Goal: Check status: Check status

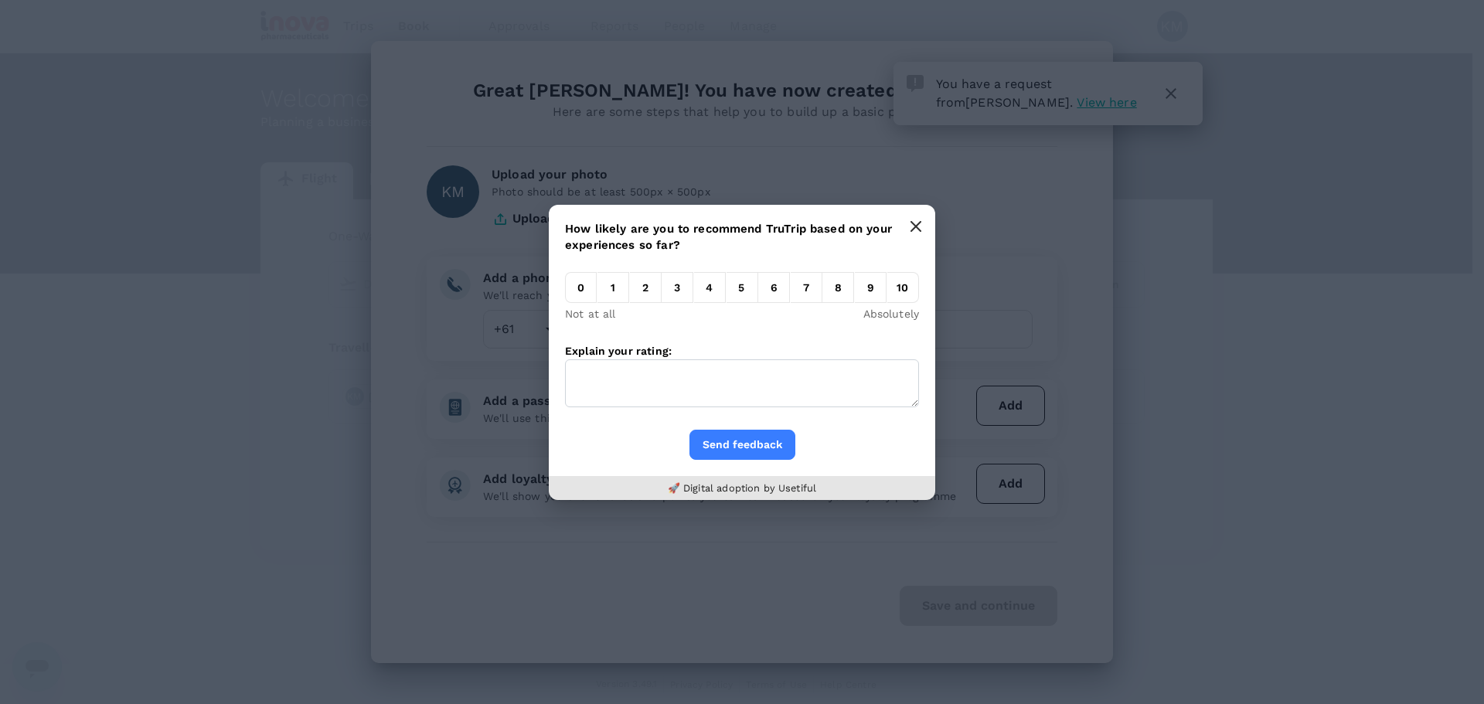
click at [915, 226] on icon "button" at bounding box center [915, 226] width 9 height 9
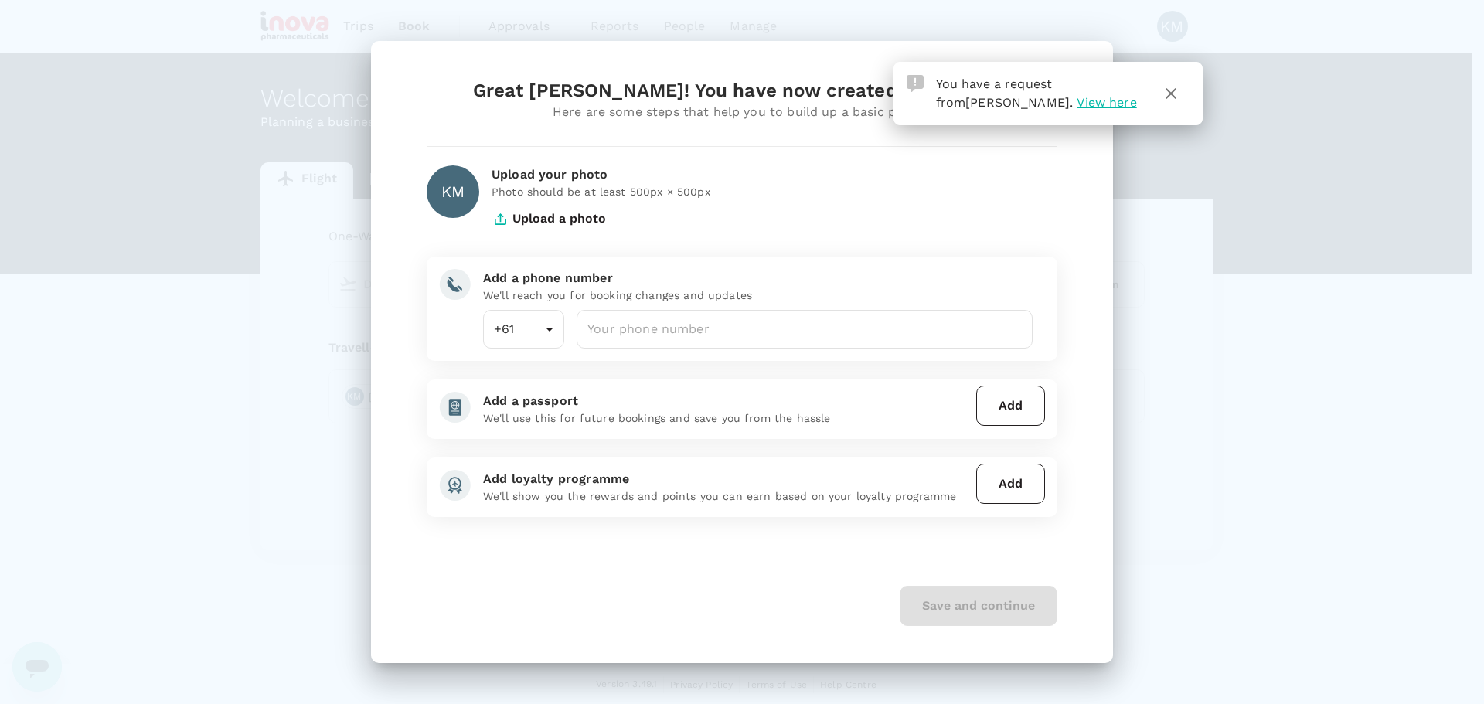
click at [1077, 107] on span "View here" at bounding box center [1107, 102] width 60 height 15
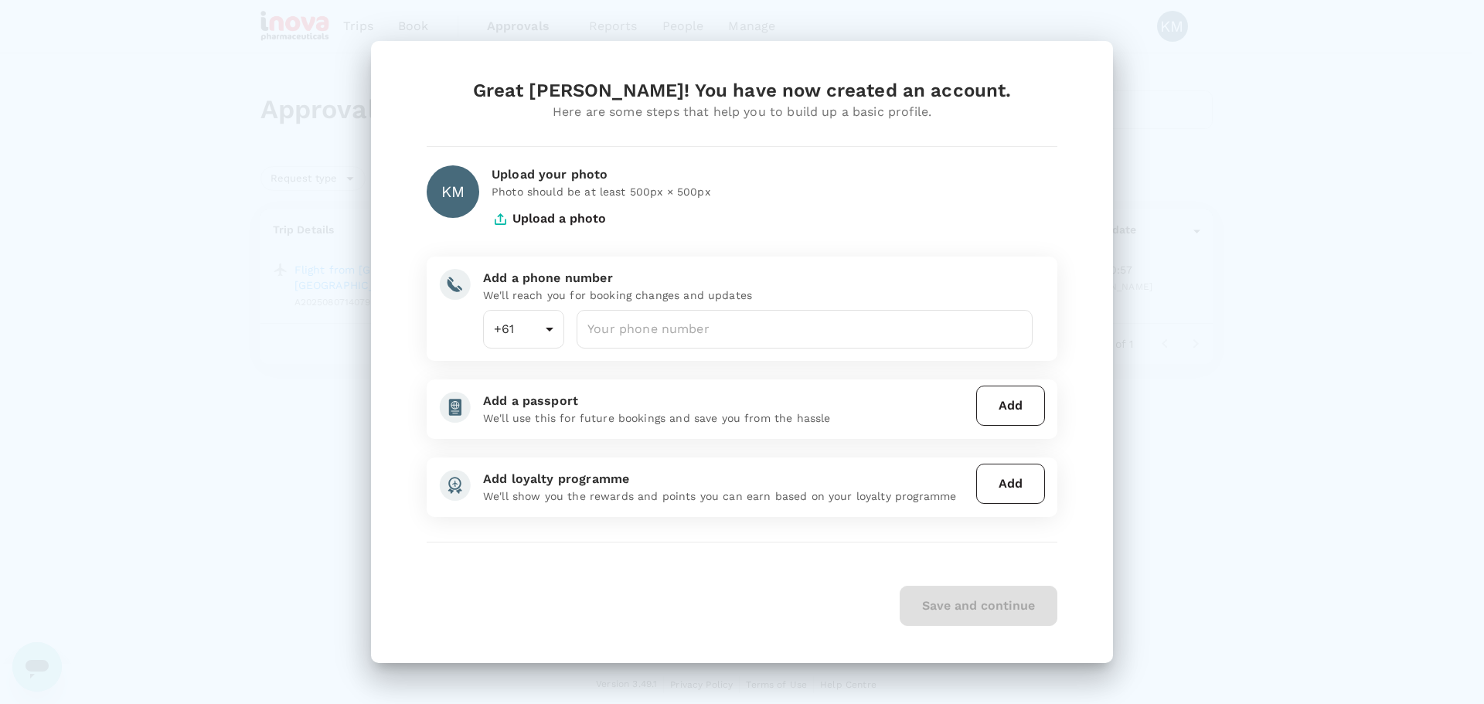
click at [1149, 210] on div "Great [PERSON_NAME]! You have now created an account. Here are some steps that …" at bounding box center [742, 352] width 1484 height 704
click at [1011, 615] on div "Save and continue" at bounding box center [742, 606] width 631 height 40
click at [864, 211] on div "Upload your photo Photo should be at least 500px × 500px Upload a photo" at bounding box center [768, 195] width 578 height 85
click at [1030, 26] on div "Great [PERSON_NAME]! You have now created an account. Here are some steps that …" at bounding box center [742, 352] width 1484 height 704
click at [274, 125] on div "Great [PERSON_NAME]! You have now created an account. Here are some steps that …" at bounding box center [742, 352] width 1484 height 704
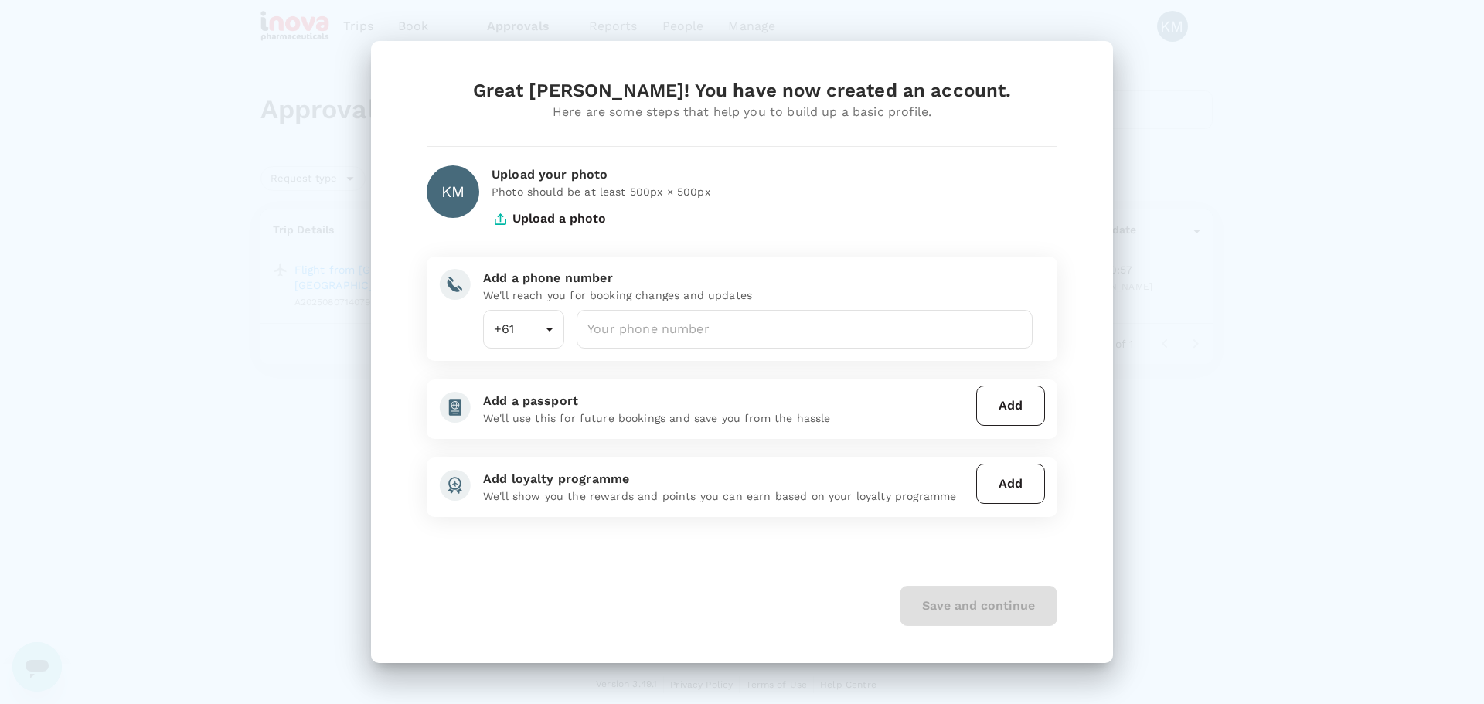
click at [274, 125] on div "Great [PERSON_NAME]! You have now created an account. Here are some steps that …" at bounding box center [742, 352] width 1484 height 704
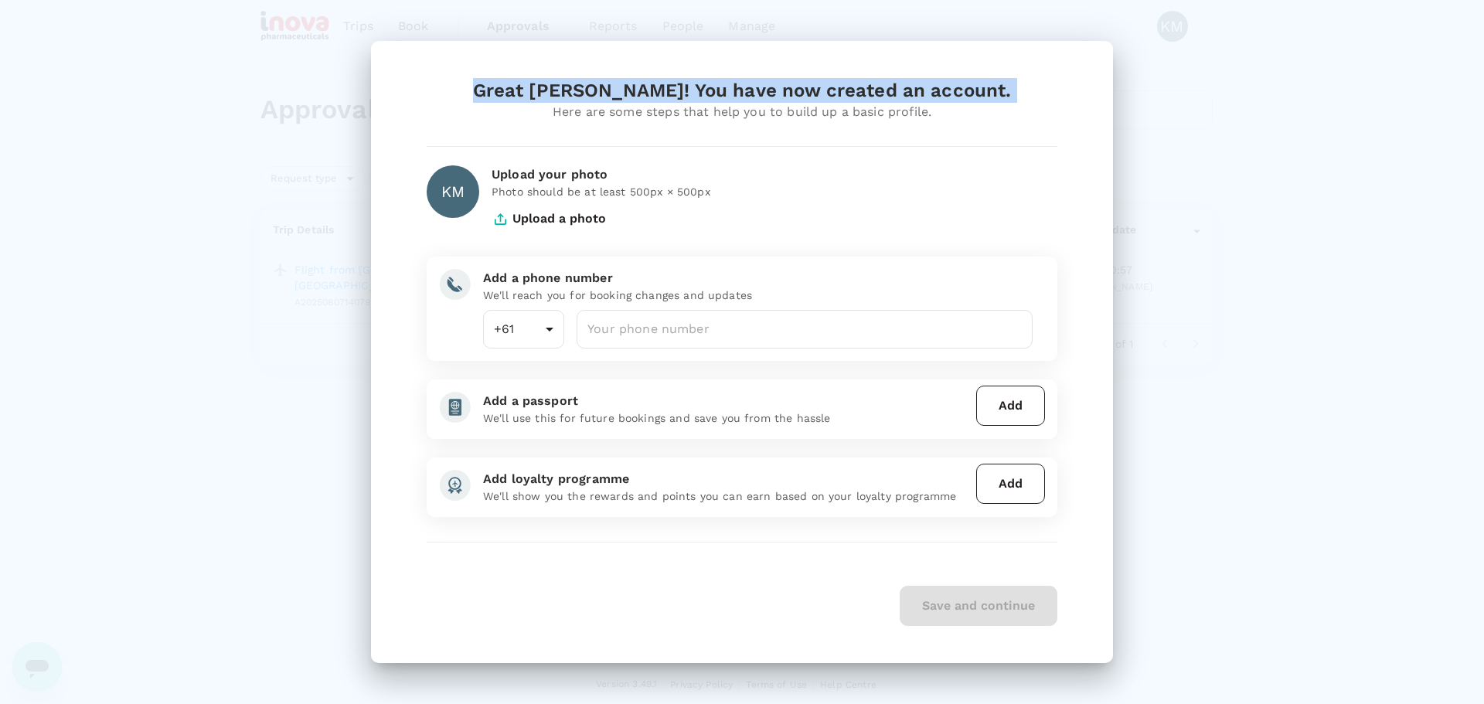
click at [274, 125] on div "Great [PERSON_NAME]! You have now created an account. Here are some steps that …" at bounding box center [742, 352] width 1484 height 704
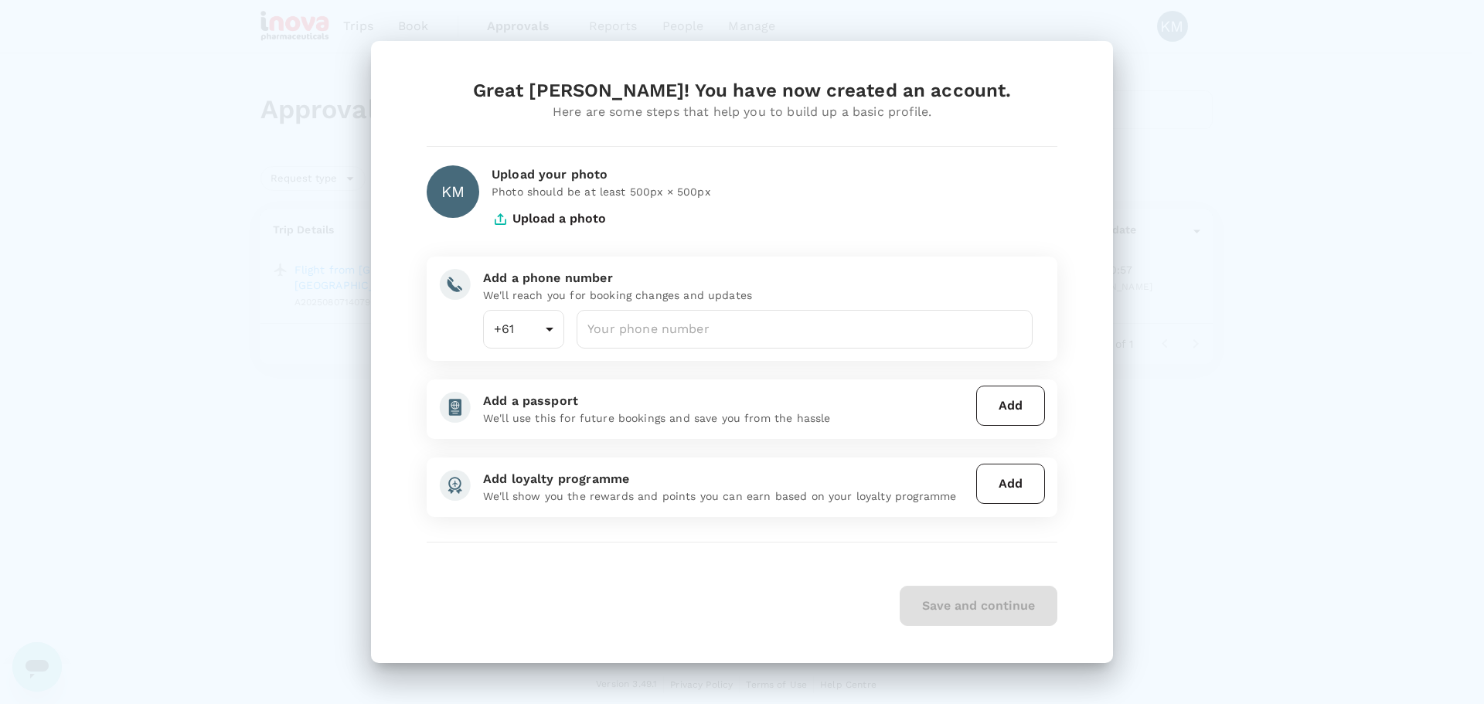
click at [324, 301] on div "Great [PERSON_NAME]! You have now created an account. Here are some steps that …" at bounding box center [742, 352] width 1484 height 704
click at [655, 335] on input "number" at bounding box center [805, 329] width 456 height 39
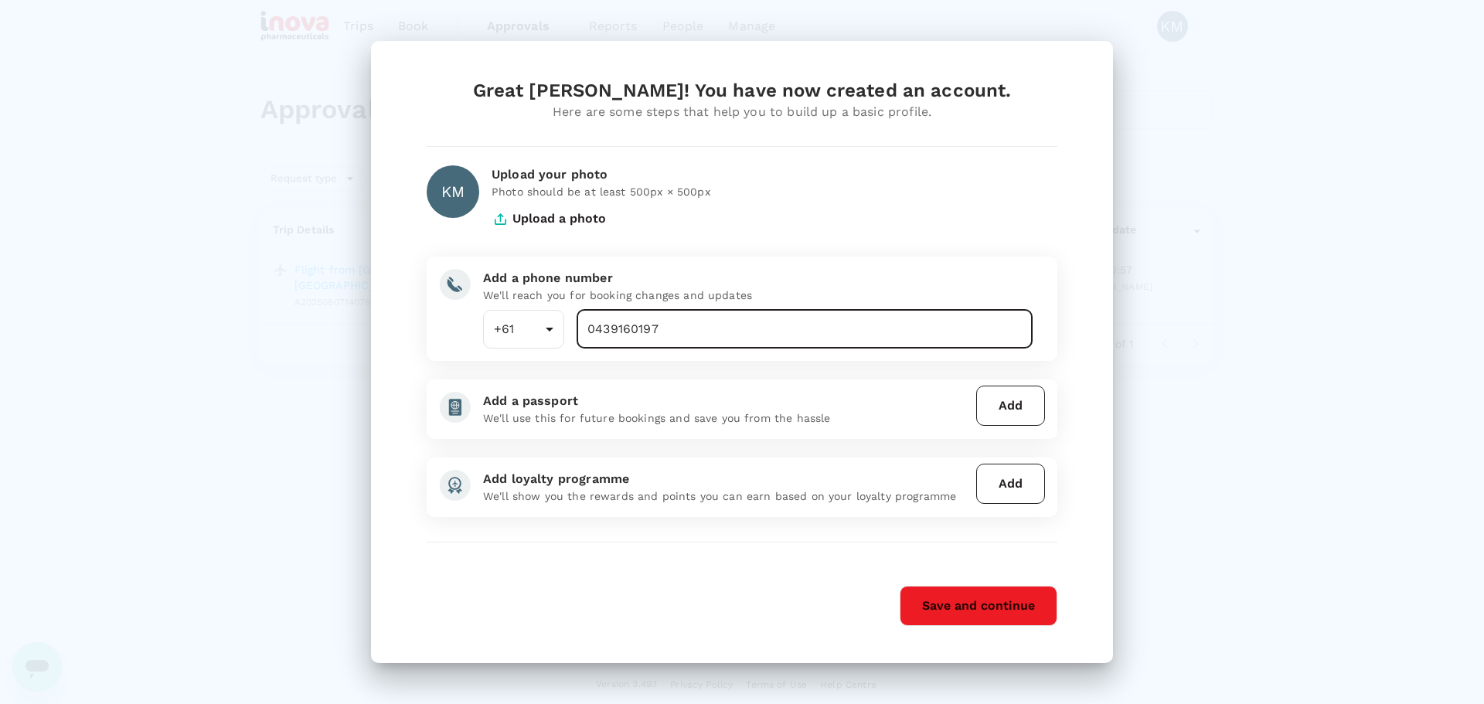
type input "0439160197"
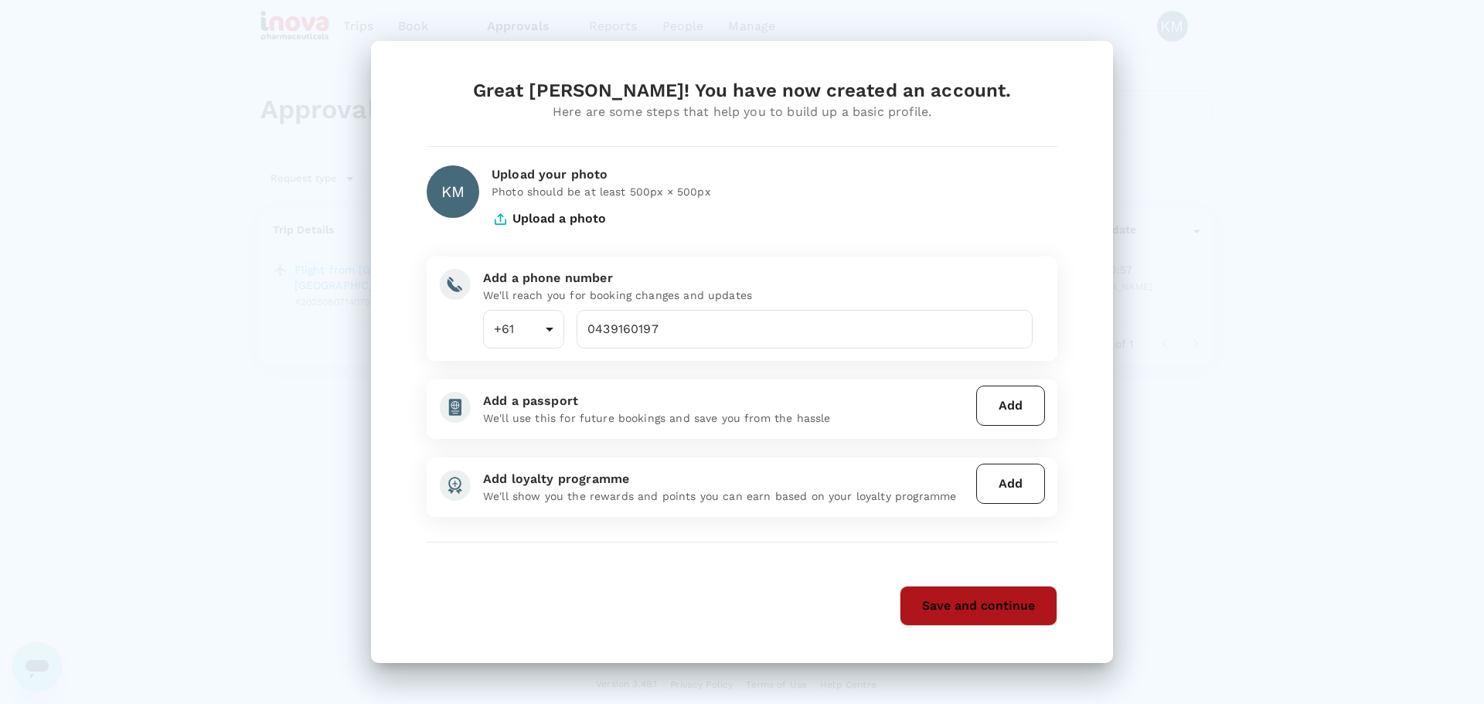
click at [962, 606] on button "Save and continue" at bounding box center [979, 606] width 158 height 40
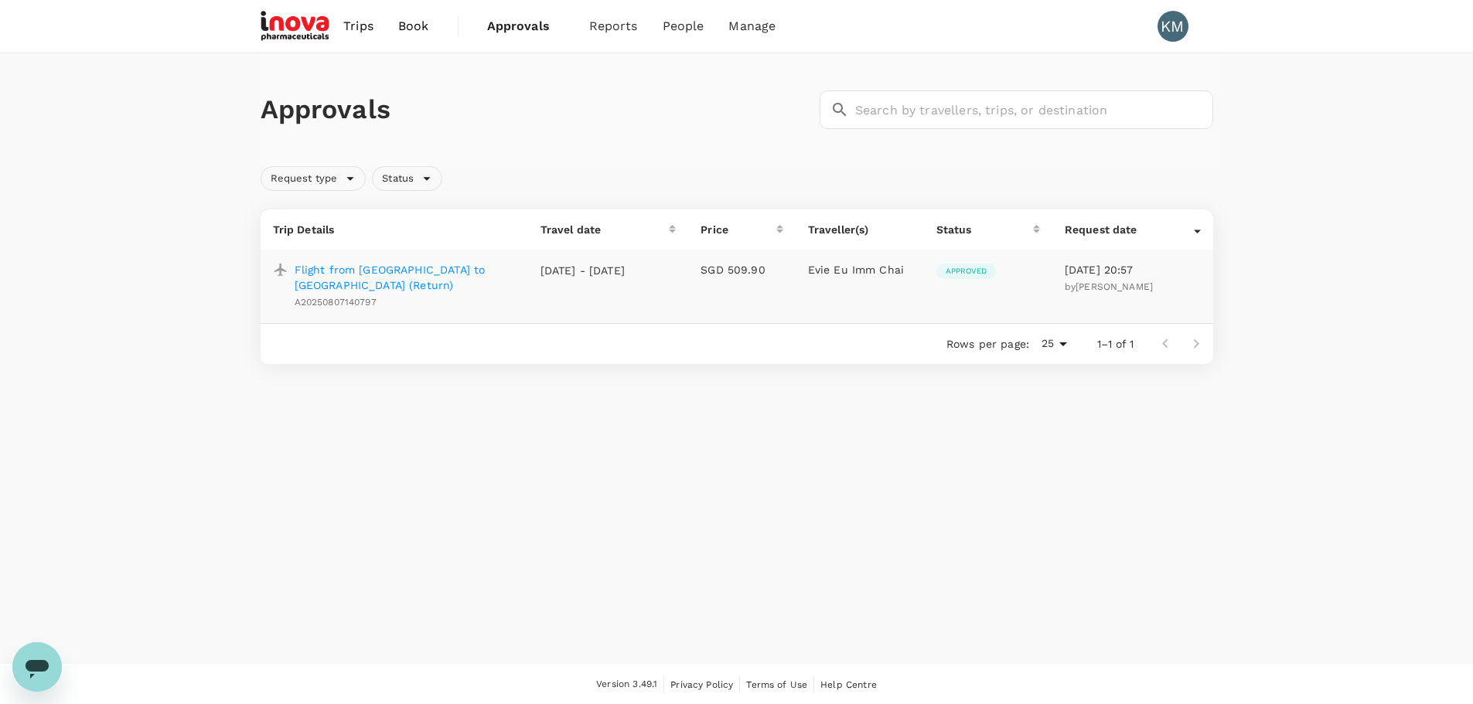
click at [1081, 291] on span "[PERSON_NAME]" at bounding box center [1113, 286] width 77 height 11
click at [387, 267] on p "Flight from [GEOGRAPHIC_DATA] to [GEOGRAPHIC_DATA] (Return)" at bounding box center [405, 277] width 221 height 31
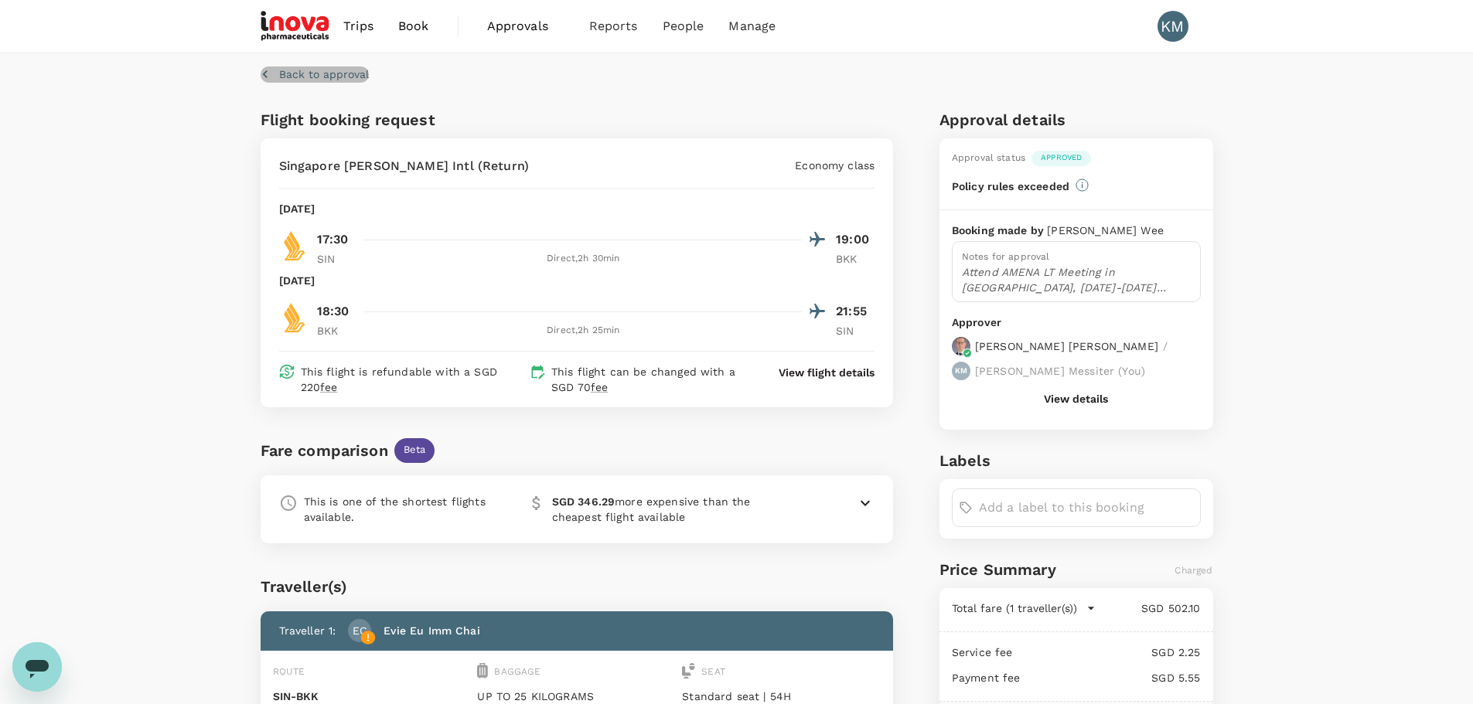
click at [351, 74] on p "Back to approval" at bounding box center [324, 73] width 90 height 15
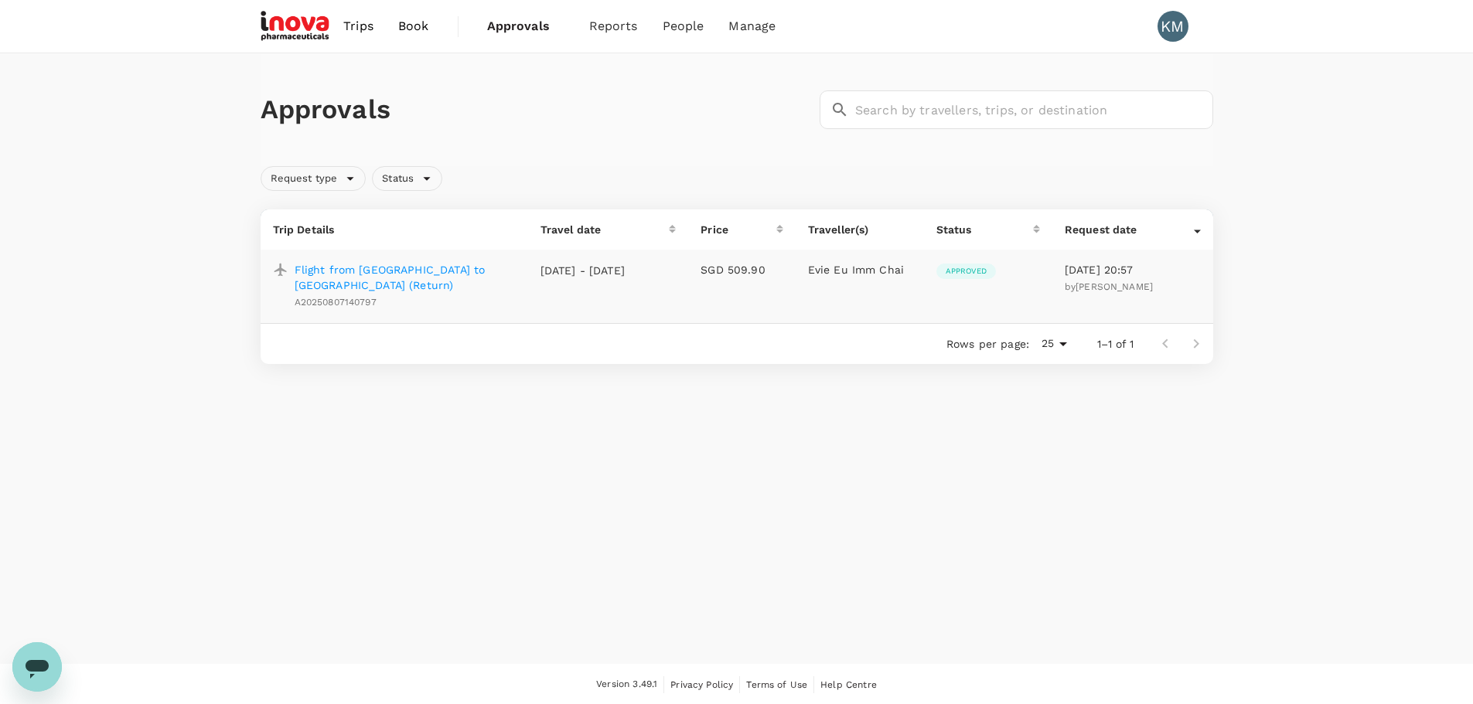
click at [959, 268] on span "Approved" at bounding box center [966, 271] width 60 height 11
click at [843, 275] on p "Evie Eu Imm Chai" at bounding box center [860, 269] width 104 height 15
click at [565, 276] on p "[DATE] - [DATE]" at bounding box center [582, 270] width 85 height 15
click at [409, 278] on p "Flight from [GEOGRAPHIC_DATA] to [GEOGRAPHIC_DATA] (Return)" at bounding box center [405, 277] width 221 height 31
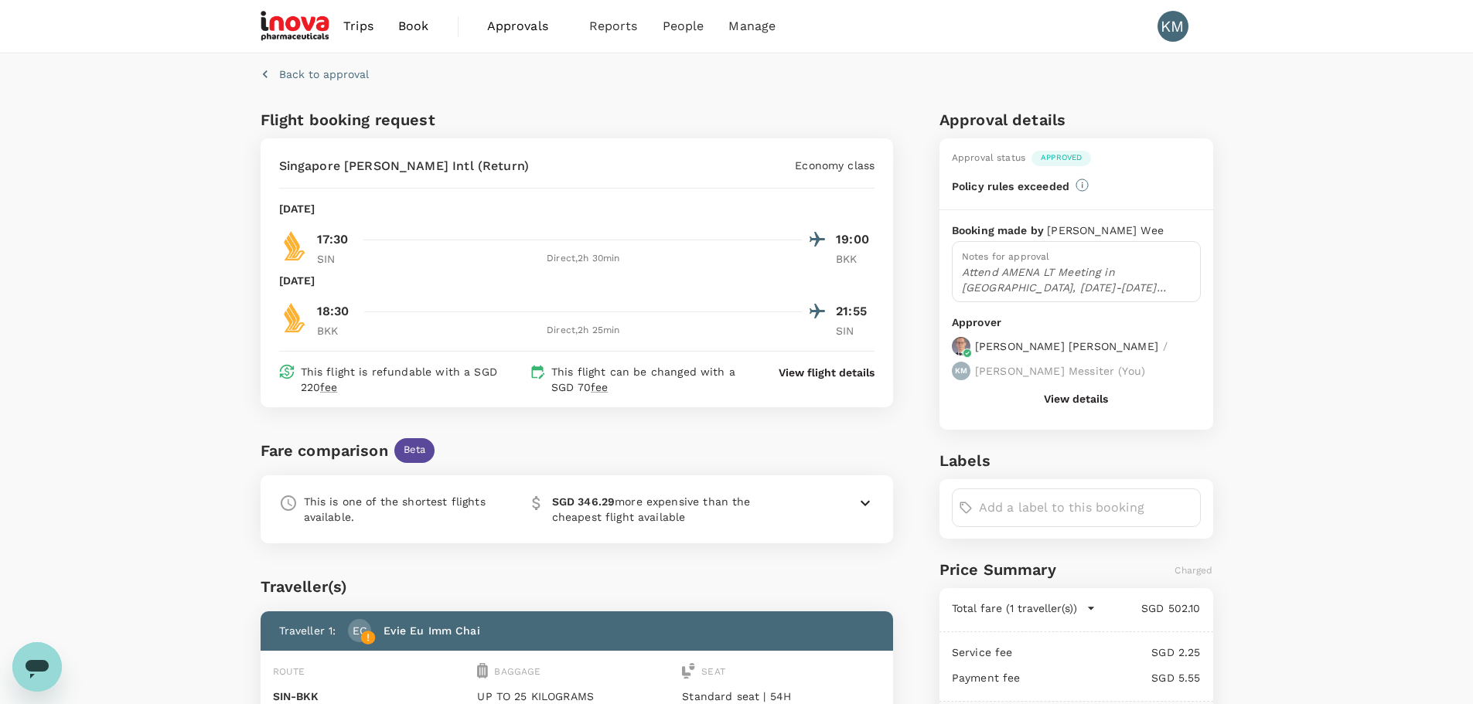
click at [812, 370] on p "View flight details" at bounding box center [826, 372] width 96 height 15
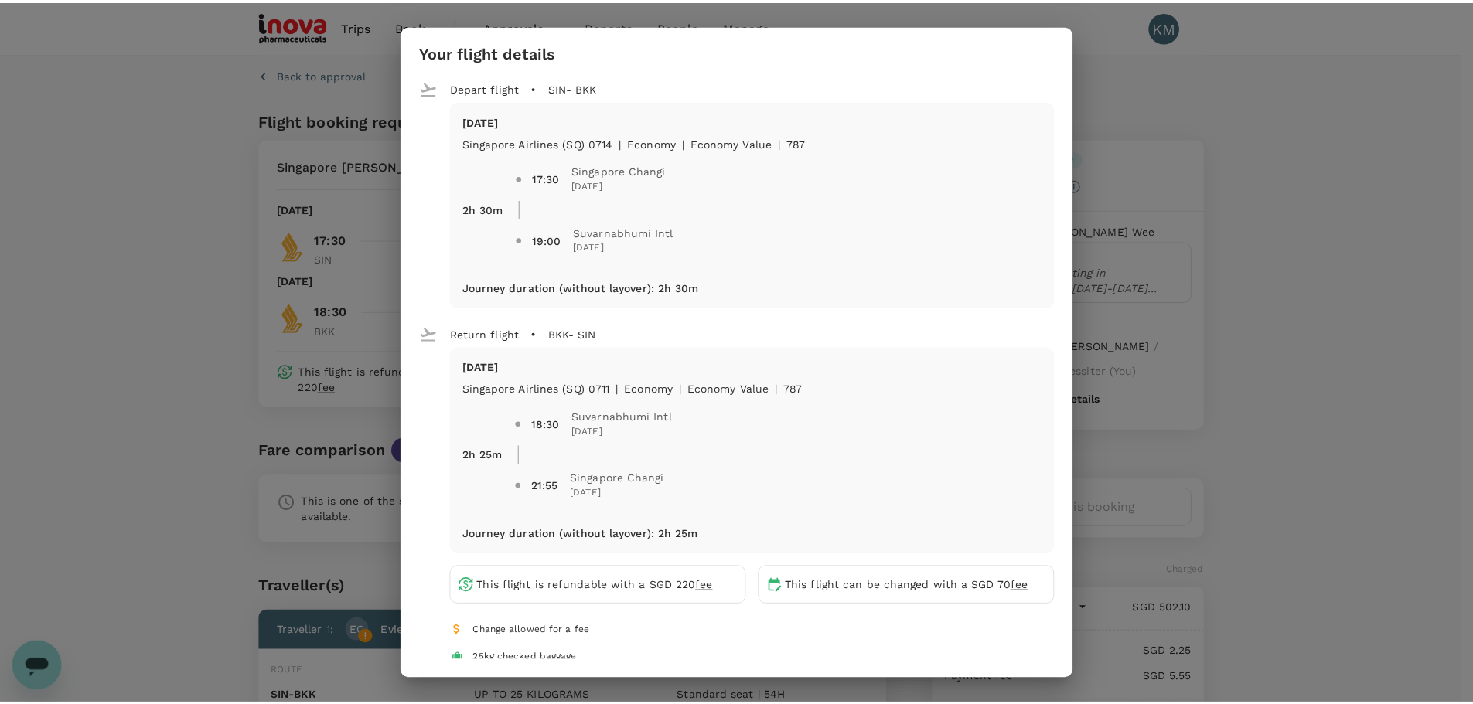
scroll to position [318, 0]
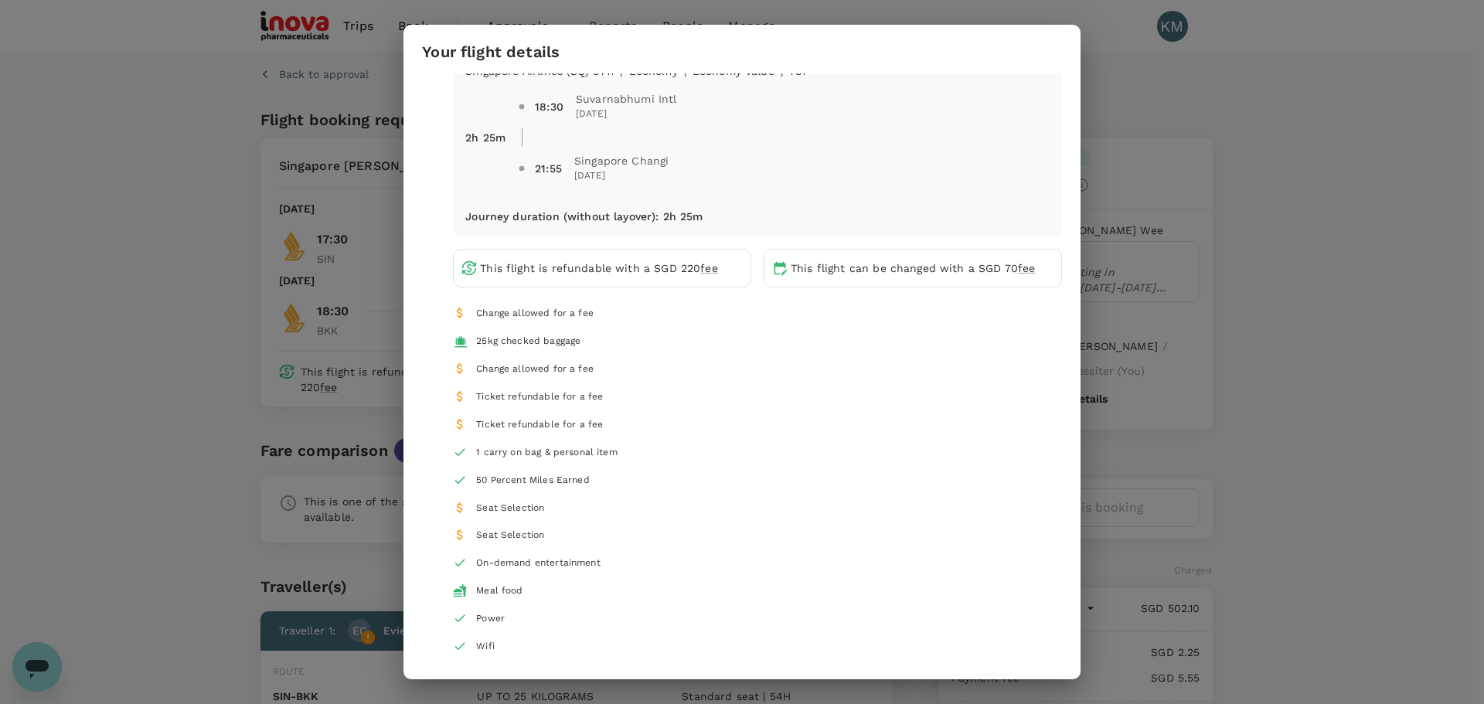
click at [1231, 182] on div "Your flight details Depart flight SIN - BKK [DATE] Singapore Airlines (SQ) 0714…" at bounding box center [742, 352] width 1484 height 704
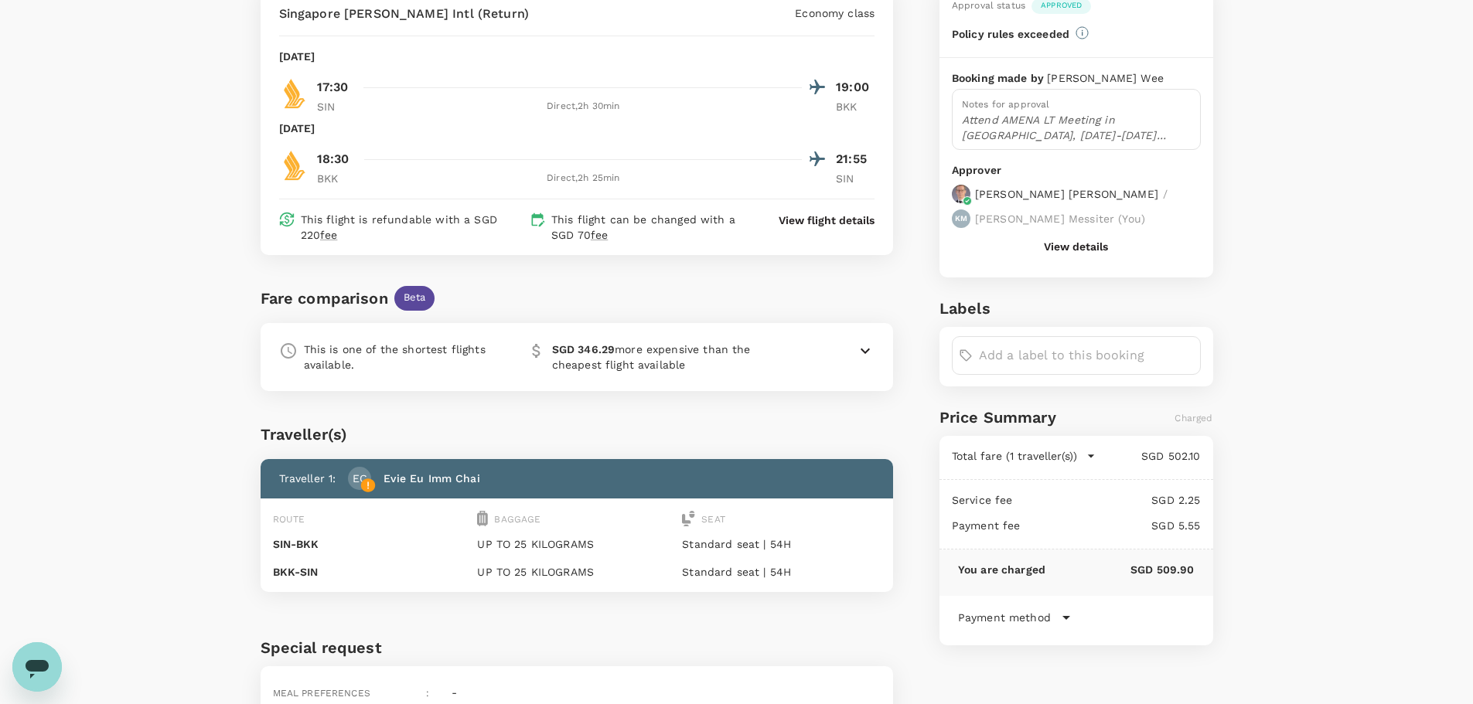
scroll to position [194, 0]
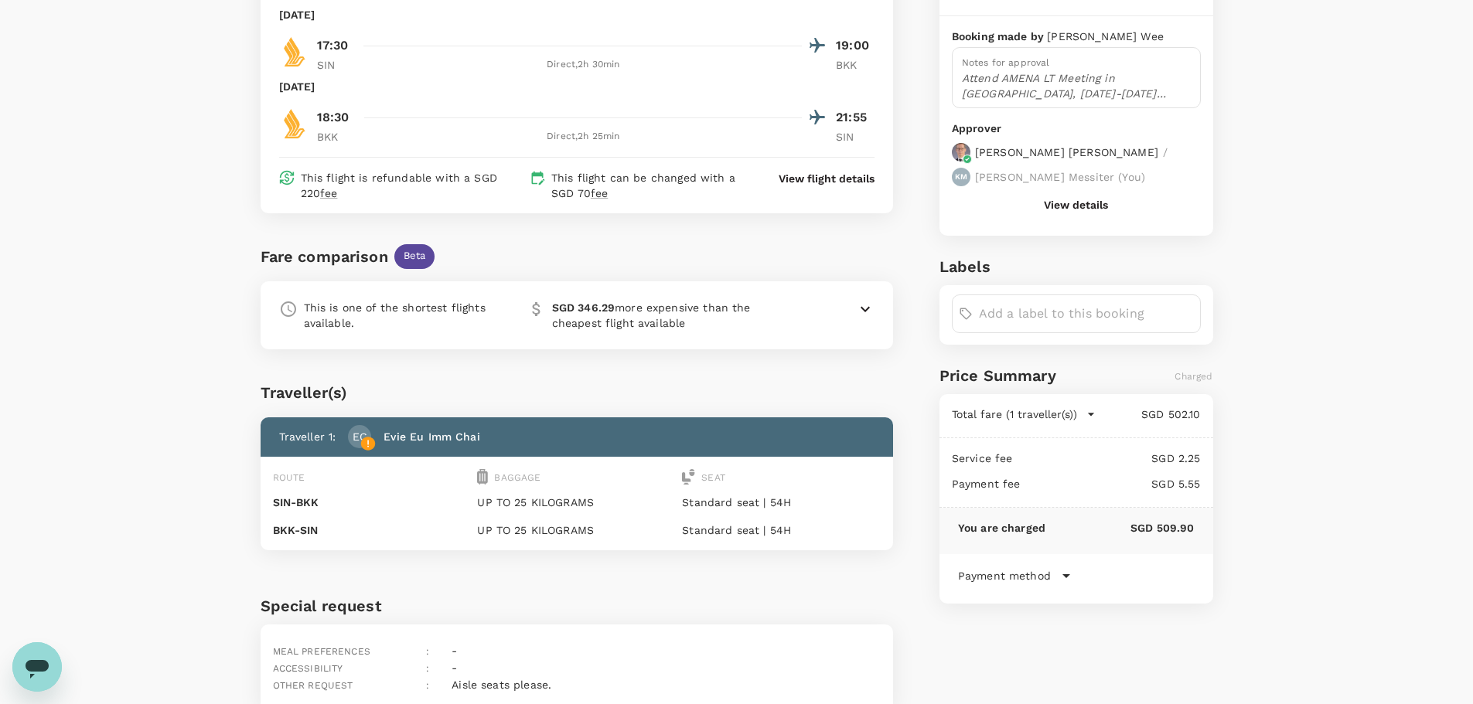
click at [1145, 169] on p "[PERSON_NAME] ( You )" at bounding box center [1060, 176] width 170 height 15
click at [1086, 199] on button "View details" at bounding box center [1076, 205] width 64 height 12
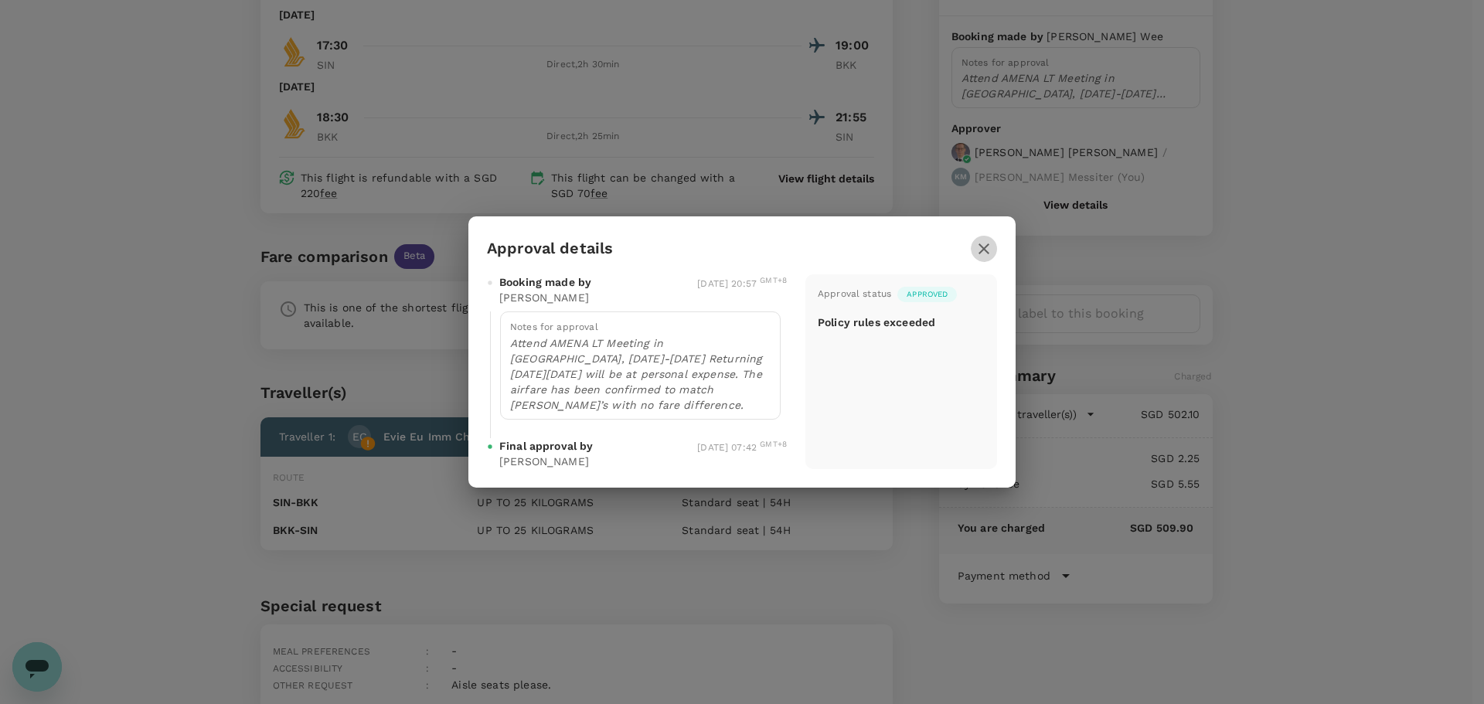
click at [988, 250] on icon "button" at bounding box center [984, 249] width 19 height 19
